Goal: Information Seeking & Learning: Check status

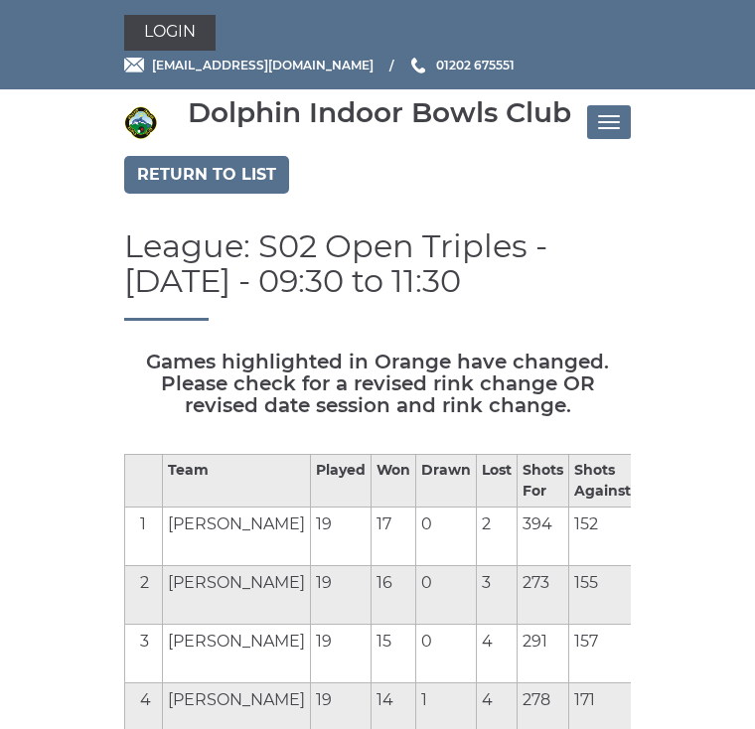
scroll to position [339, 0]
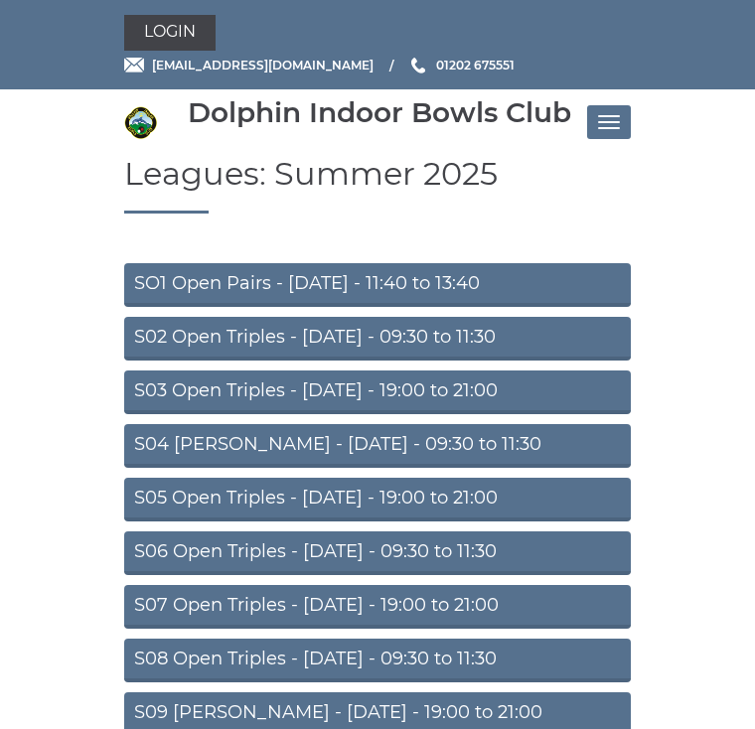
click at [611, 127] on span "Toggle navigation" at bounding box center [614, 128] width 11 height 2
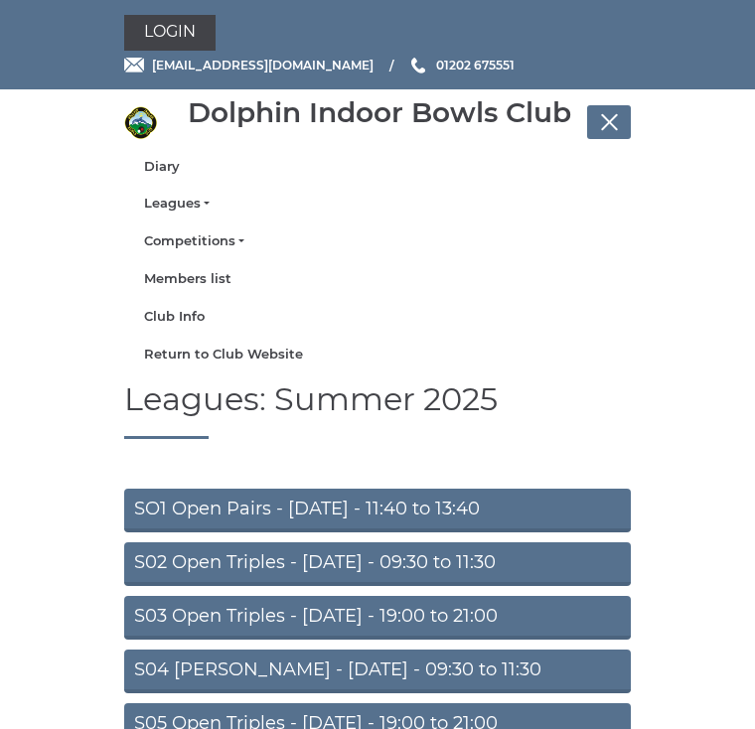
click at [170, 164] on link "Diary" at bounding box center [377, 167] width 467 height 18
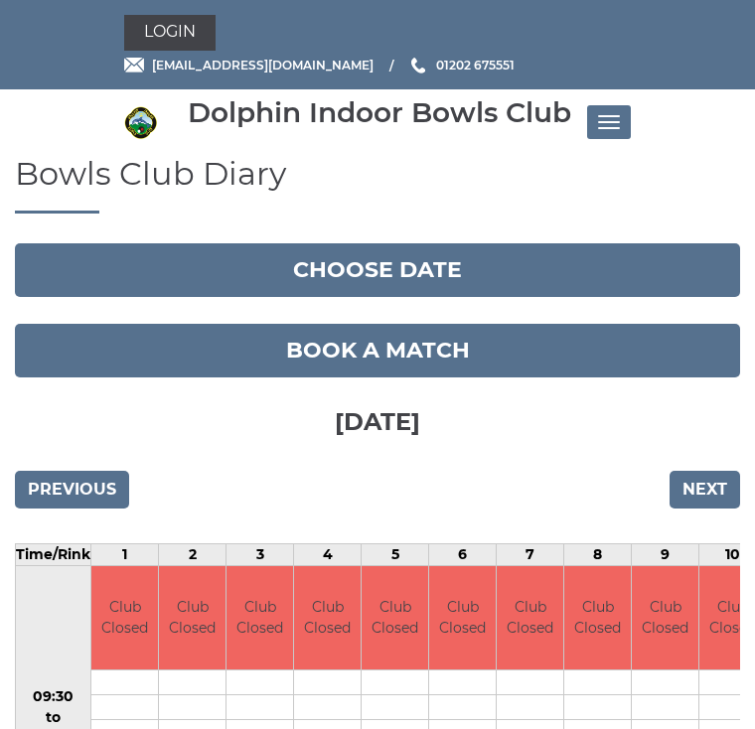
click at [704, 490] on input "Next" at bounding box center [704, 490] width 70 height 38
click at [703, 492] on input "Next" at bounding box center [704, 490] width 70 height 38
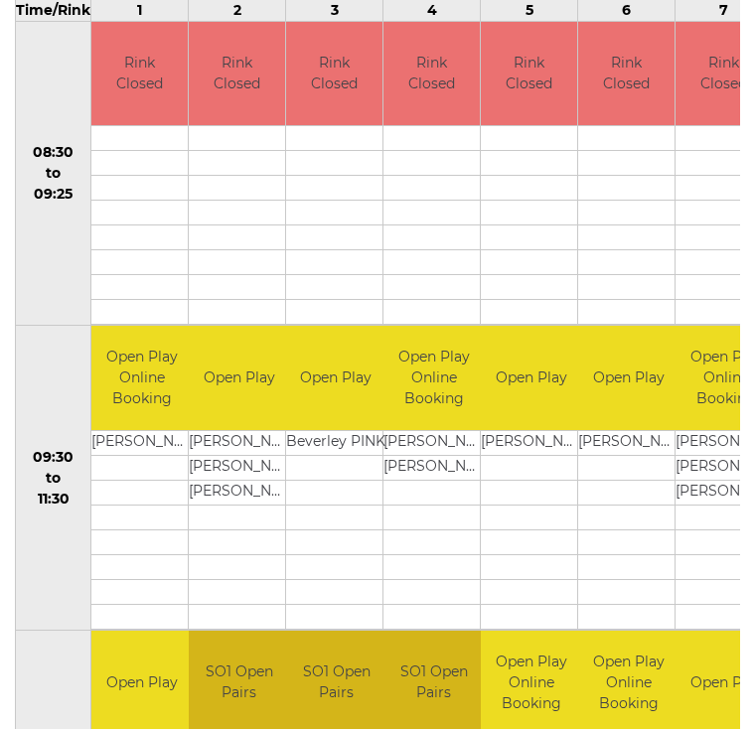
scroll to position [543, 0]
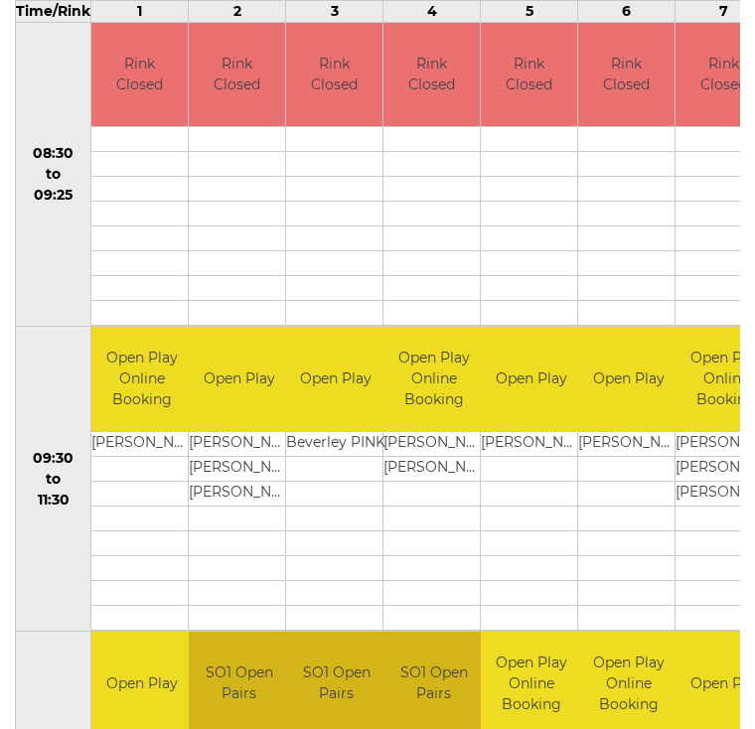
click at [510, 545] on td at bounding box center [531, 542] width 100 height 25
